Goal: Information Seeking & Learning: Understand process/instructions

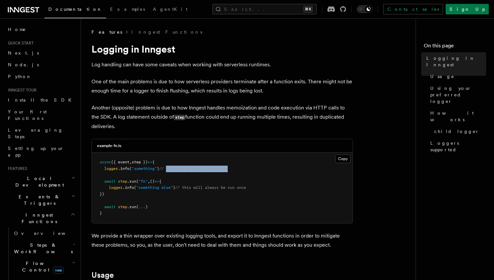
drag, startPoint x: 170, startPoint y: 169, endPoint x: 264, endPoint y: 167, distance: 93.8
click at [264, 167] on pre "async ({ event , step }) => { logger .info ( "something" ) // this can be run t…" at bounding box center [222, 188] width 261 height 71
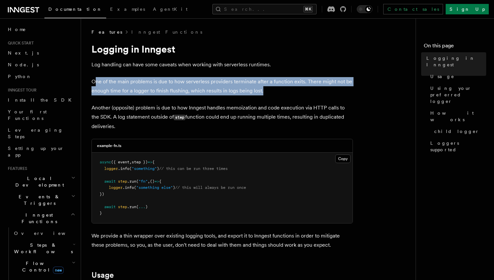
drag, startPoint x: 94, startPoint y: 81, endPoint x: 271, endPoint y: 92, distance: 176.8
click at [271, 92] on p "One of the main problems is due to how serverless providers terminate after a f…" at bounding box center [222, 86] width 261 height 18
click at [209, 86] on p "One of the main problems is due to how serverless providers terminate after a f…" at bounding box center [222, 86] width 261 height 18
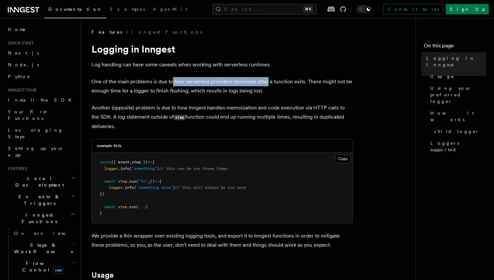
drag, startPoint x: 172, startPoint y: 82, endPoint x: 267, endPoint y: 85, distance: 95.1
click at [267, 85] on p "One of the main problems is due to how serverless providers terminate after a f…" at bounding box center [222, 86] width 261 height 18
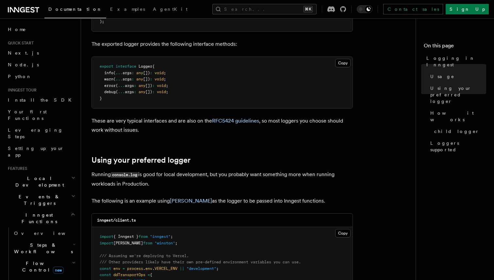
scroll to position [375, 0]
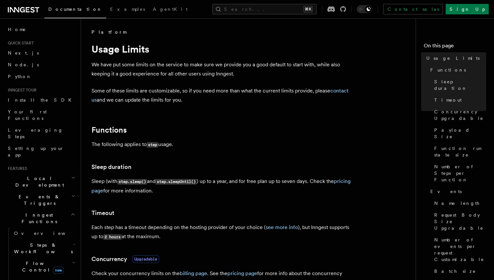
click at [32, 212] on span "Inngest Functions" at bounding box center [37, 218] width 65 height 13
click at [29, 242] on span "Steps & Workflows" at bounding box center [41, 248] width 61 height 13
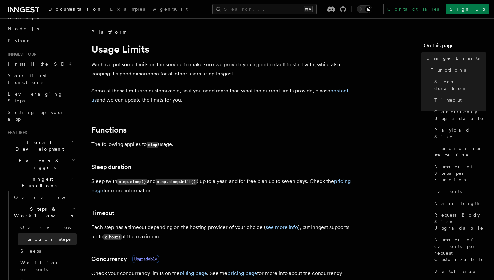
scroll to position [49, 0]
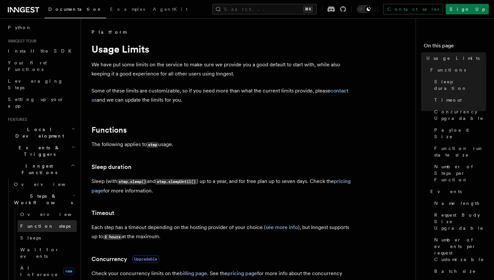
click at [36, 224] on span "Function steps" at bounding box center [45, 226] width 50 height 5
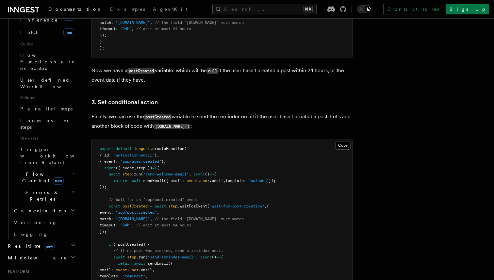
scroll to position [800, 0]
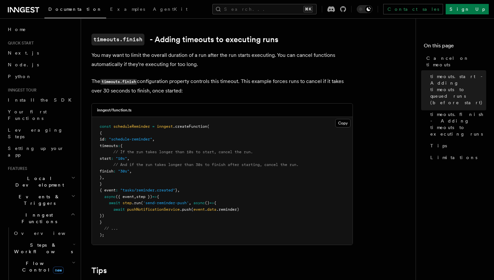
scroll to position [373, 0]
